Goal: Use online tool/utility: Utilize a website feature to perform a specific function

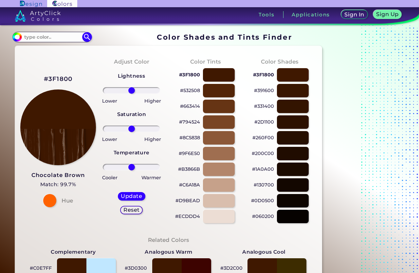
scroll to position [98, 0]
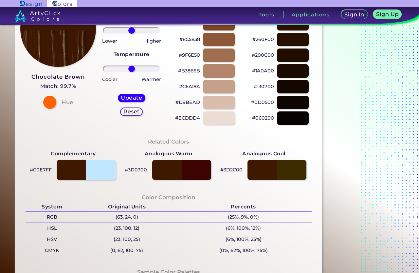
click at [99, 171] on div at bounding box center [86, 170] width 59 height 20
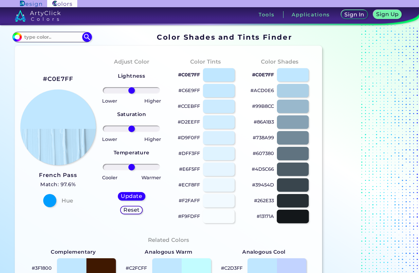
click at [293, 215] on div at bounding box center [293, 216] width 32 height 13
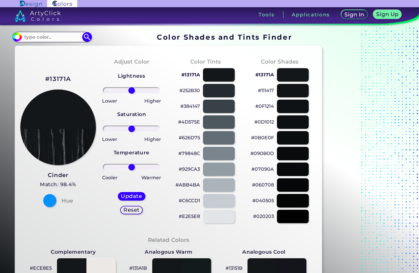
click at [290, 198] on div at bounding box center [293, 200] width 32 height 13
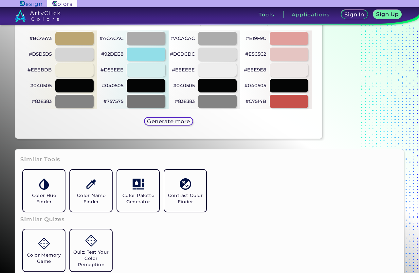
scroll to position [327, 0]
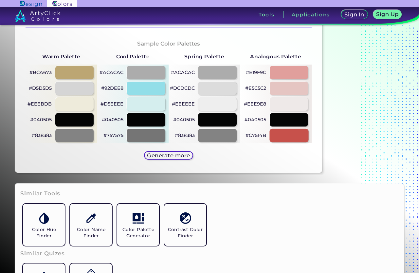
click at [284, 133] on div at bounding box center [289, 135] width 39 height 13
type input "#c7514b"
